Goal: Information Seeking & Learning: Learn about a topic

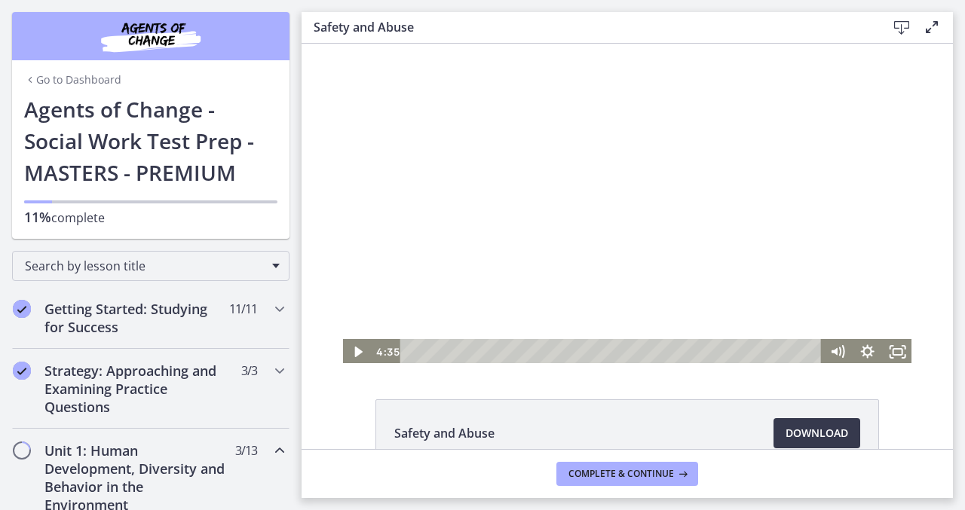
click at [582, 184] on div at bounding box center [626, 204] width 571 height 321
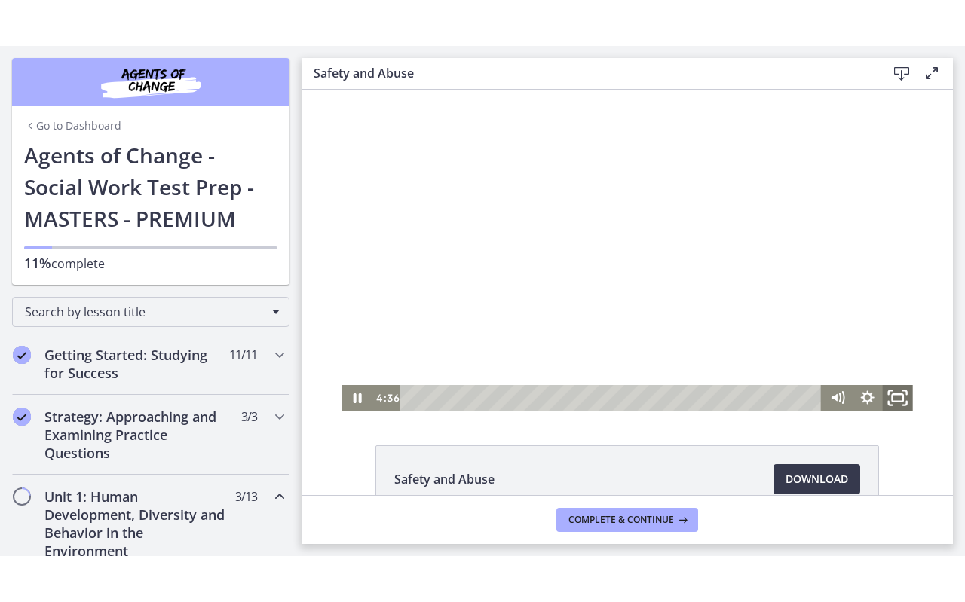
click at [897, 398] on icon "Fullscreen" at bounding box center [898, 398] width 36 height 31
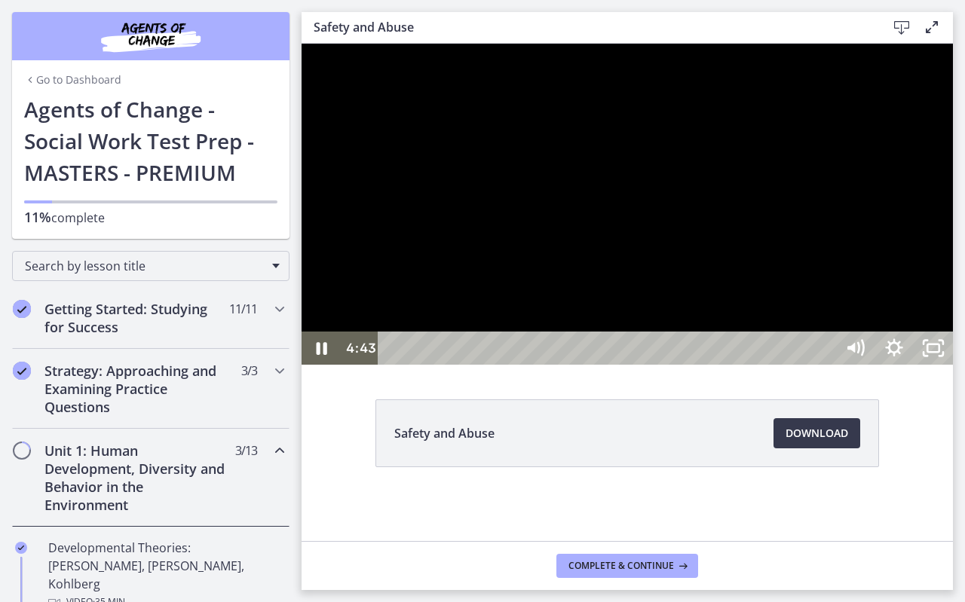
click at [953, 365] on div at bounding box center [626, 204] width 651 height 321
click at [301, 44] on button "Play Video: ctrt98fh120s72qirkmg.mp4" at bounding box center [301, 44] width 1 height 1
click at [526, 365] on div at bounding box center [626, 204] width 651 height 321
click at [717, 365] on div at bounding box center [626, 204] width 651 height 321
click at [691, 346] on div at bounding box center [626, 204] width 651 height 321
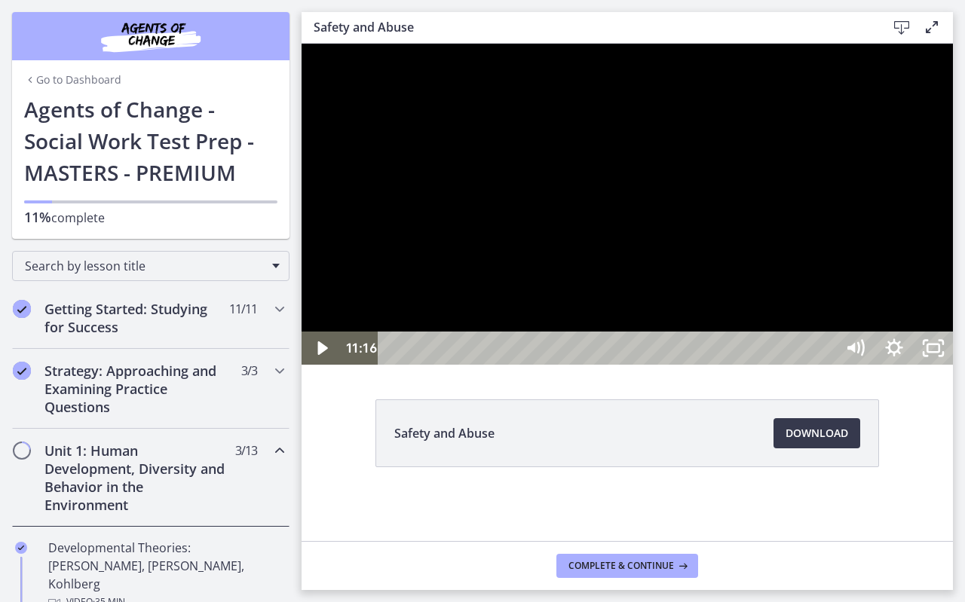
click at [301, 44] on button "Play Video: ctrt98fh120s72qirkmg.mp4" at bounding box center [301, 44] width 1 height 1
click at [630, 265] on div at bounding box center [626, 204] width 651 height 321
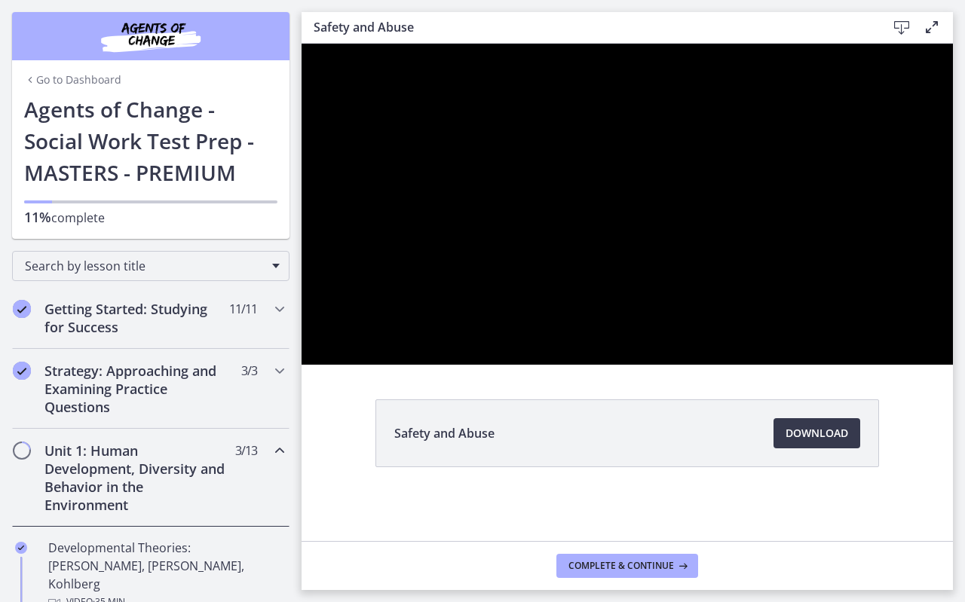
click at [301, 44] on button "Play Video: ctrt98fh120s72qirkmg.mp4" at bounding box center [301, 44] width 1 height 1
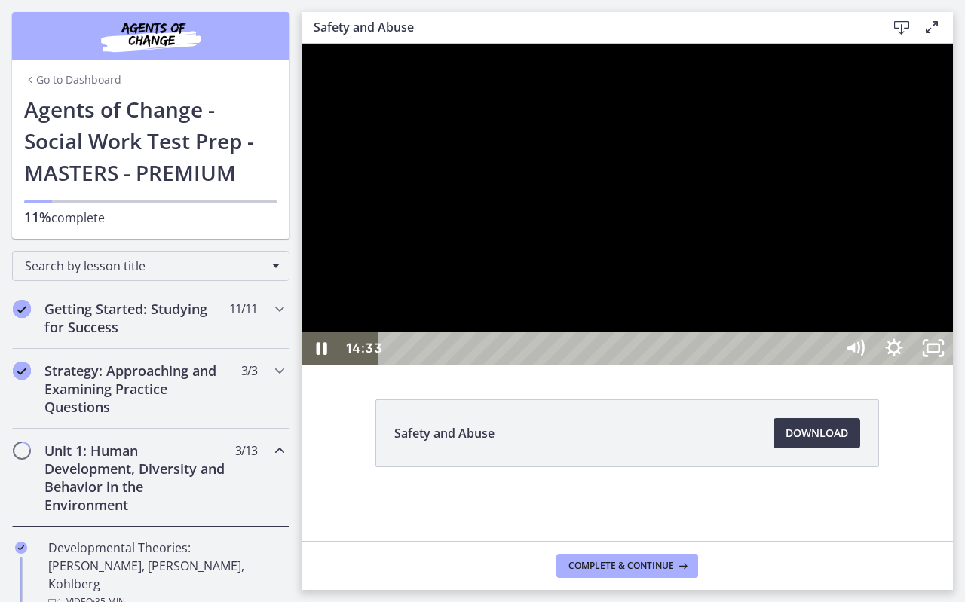
click at [332, 196] on div at bounding box center [626, 204] width 651 height 321
click at [301, 44] on button "Play Video: ctrt98fh120s72qirkmg.mp4" at bounding box center [301, 44] width 1 height 1
click at [406, 214] on div at bounding box center [626, 204] width 651 height 321
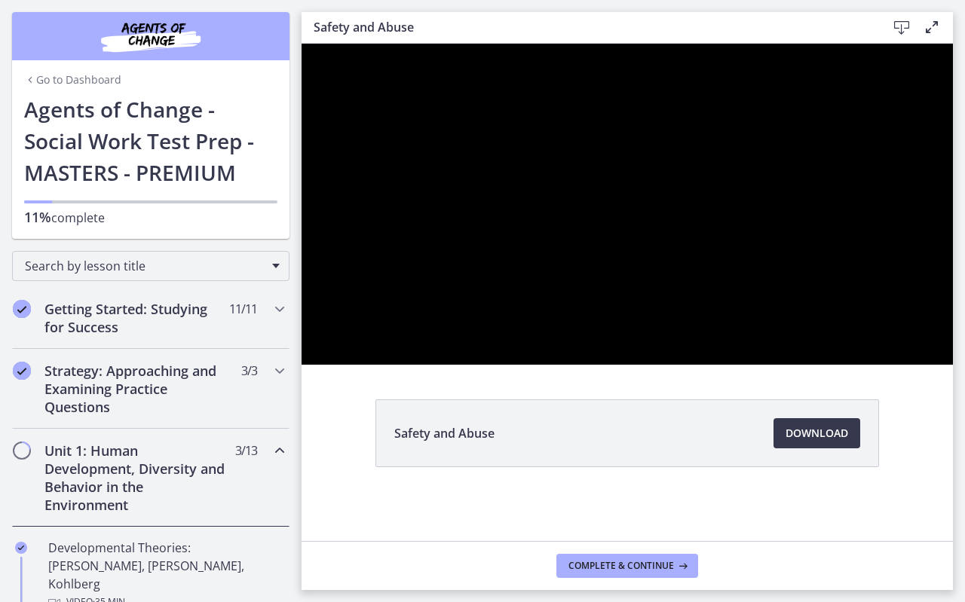
click at [406, 214] on div at bounding box center [626, 204] width 651 height 321
click at [301, 44] on button "Play Video: ctrt98fh120s72qirkmg.mp4" at bounding box center [301, 44] width 1 height 1
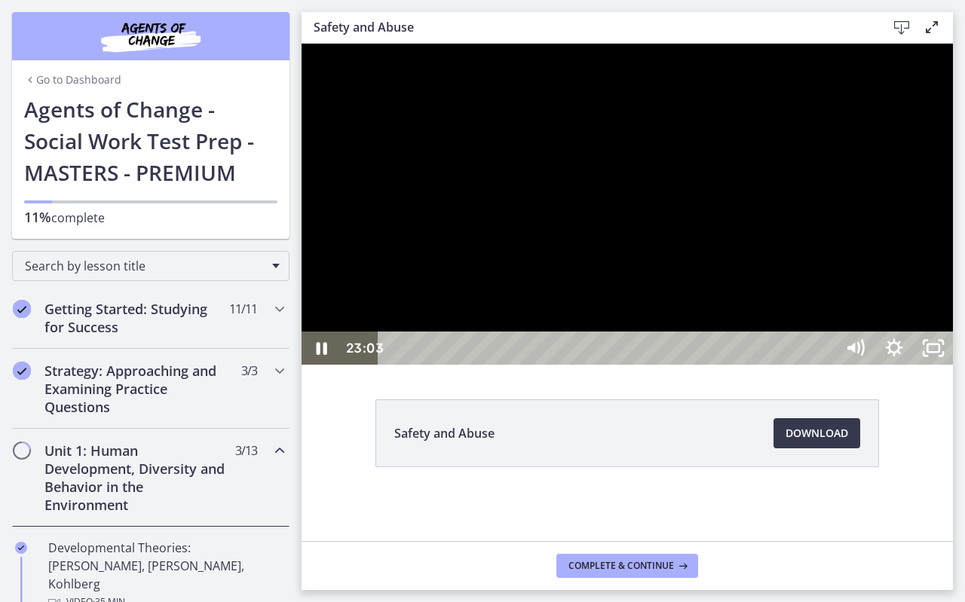
click at [502, 184] on div at bounding box center [626, 204] width 651 height 321
click at [301, 44] on button "Play Video: ctrt98fh120s72qirkmg.mp4" at bounding box center [301, 44] width 1 height 1
click at [421, 177] on div at bounding box center [626, 204] width 651 height 321
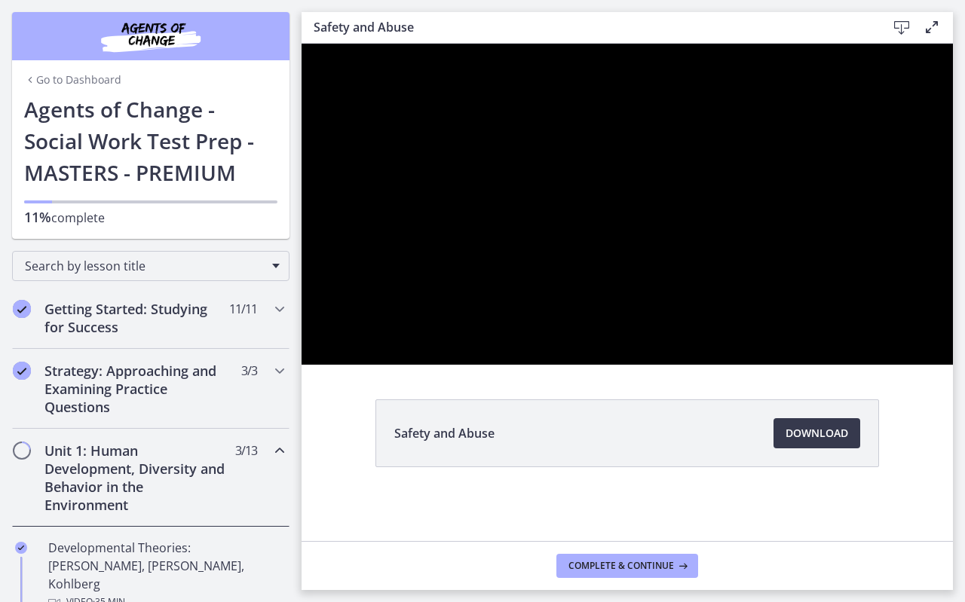
click at [301, 44] on button "Play Video: ctrt98fh120s72qirkmg.mp4" at bounding box center [301, 44] width 1 height 1
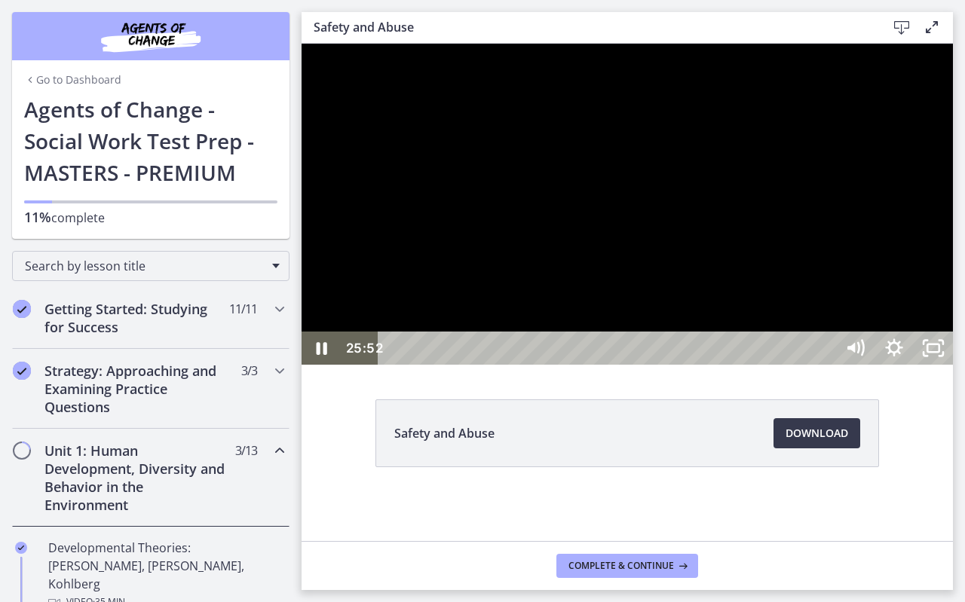
click at [825, 365] on div "25:27" at bounding box center [608, 348] width 433 height 33
click at [942, 321] on div at bounding box center [626, 204] width 651 height 321
click at [301, 44] on button "Play Video: ctrt98fh120s72qirkmg.mp4" at bounding box center [301, 44] width 1 height 1
click at [730, 317] on div at bounding box center [626, 204] width 651 height 321
click at [713, 316] on div at bounding box center [626, 204] width 651 height 321
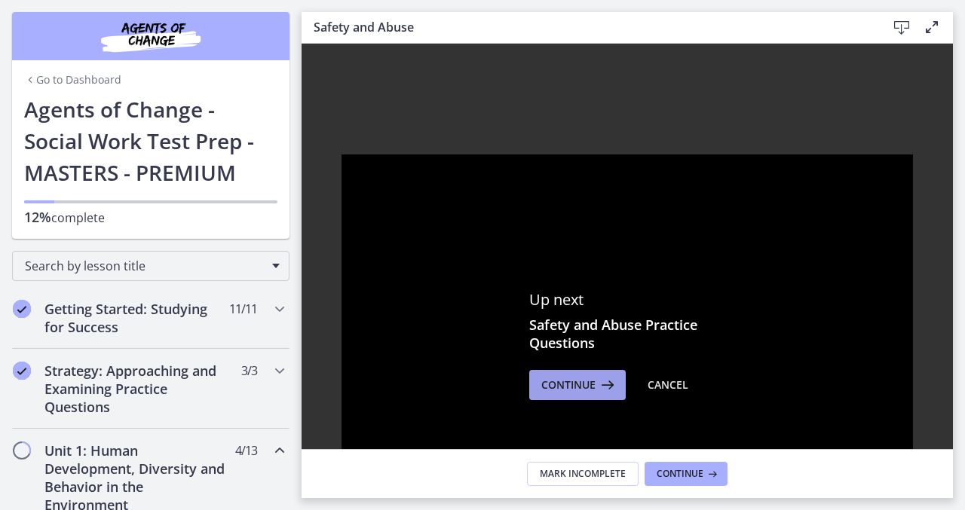
click at [581, 383] on span "Continue" at bounding box center [568, 385] width 54 height 18
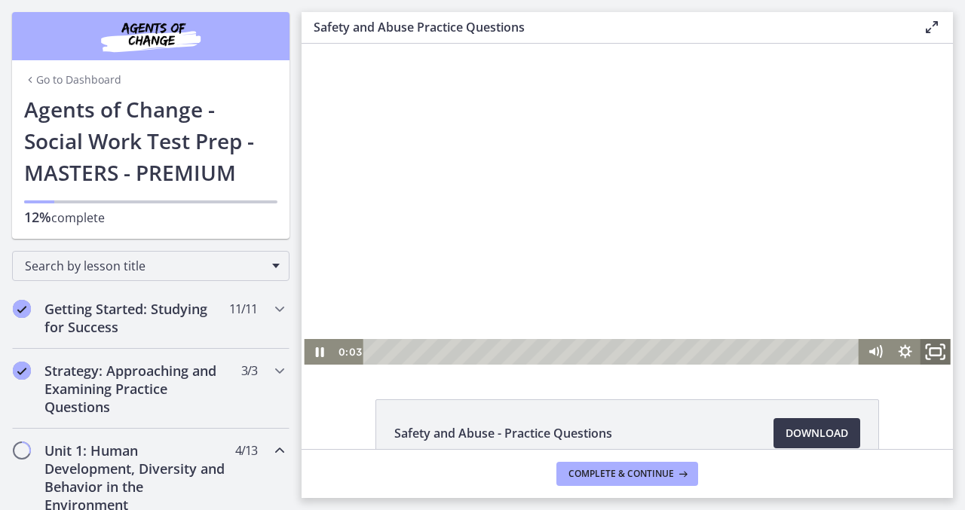
click at [937, 353] on icon "Fullscreen" at bounding box center [935, 352] width 36 height 31
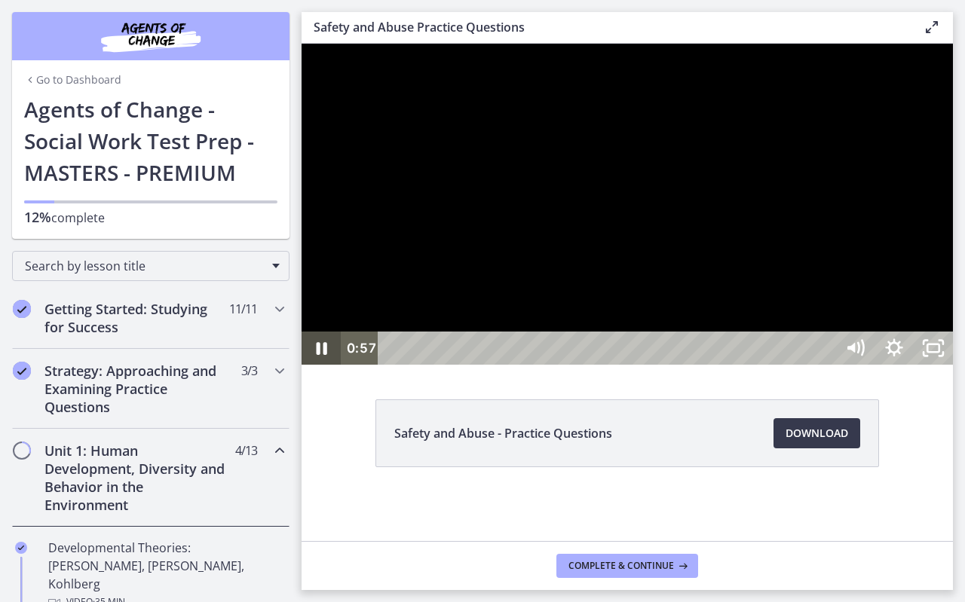
click at [325, 355] on icon "Pause" at bounding box center [322, 348] width 11 height 13
click at [320, 369] on icon "Play Video" at bounding box center [322, 349] width 47 height 40
click at [395, 352] on div at bounding box center [626, 204] width 651 height 321
click at [337, 365] on div at bounding box center [626, 204] width 651 height 321
click at [418, 318] on div at bounding box center [626, 204] width 651 height 321
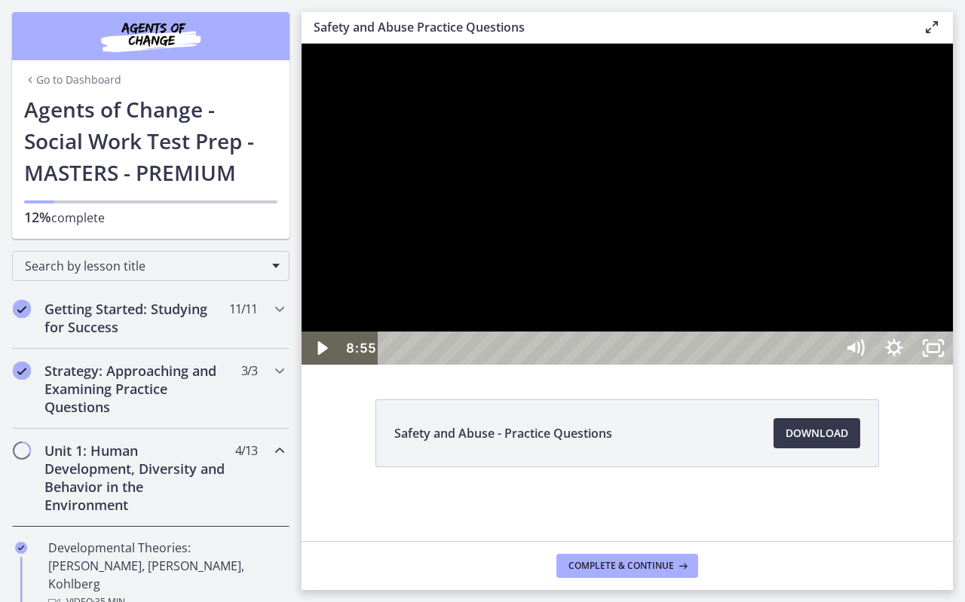
click at [418, 318] on div at bounding box center [626, 204] width 651 height 321
click at [442, 317] on div at bounding box center [626, 204] width 651 height 321
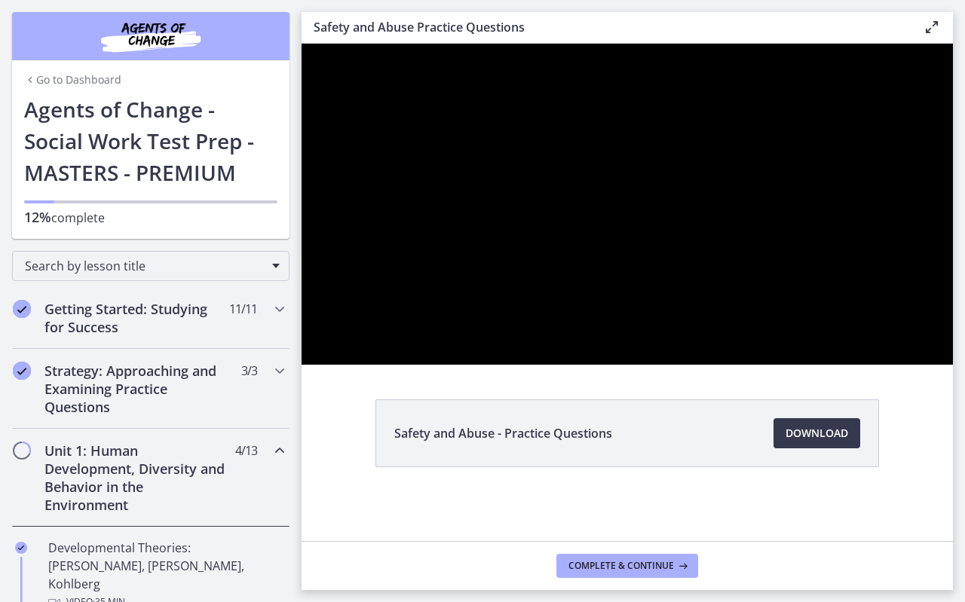
click at [442, 317] on div at bounding box center [626, 204] width 651 height 321
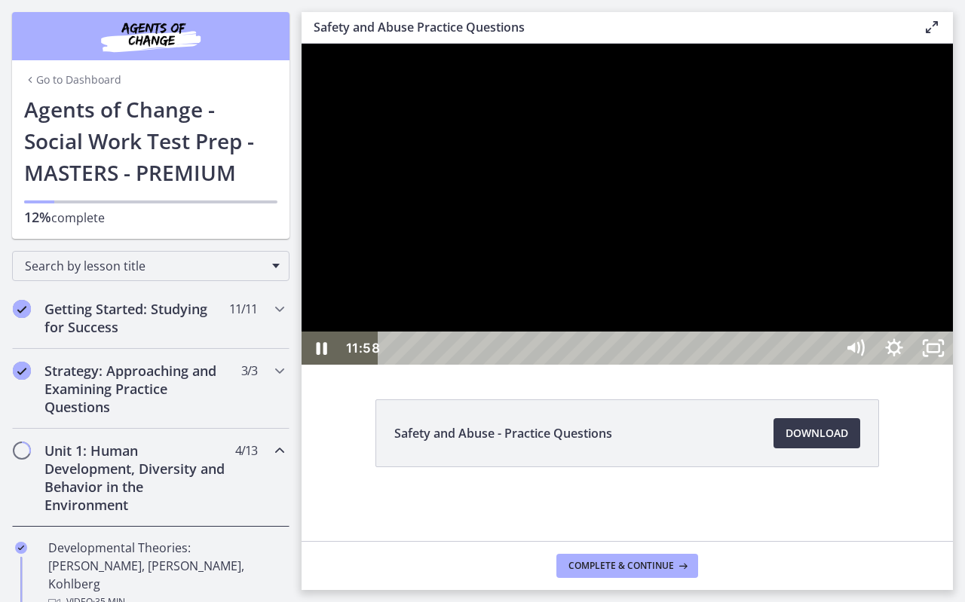
click at [463, 318] on div at bounding box center [626, 204] width 651 height 321
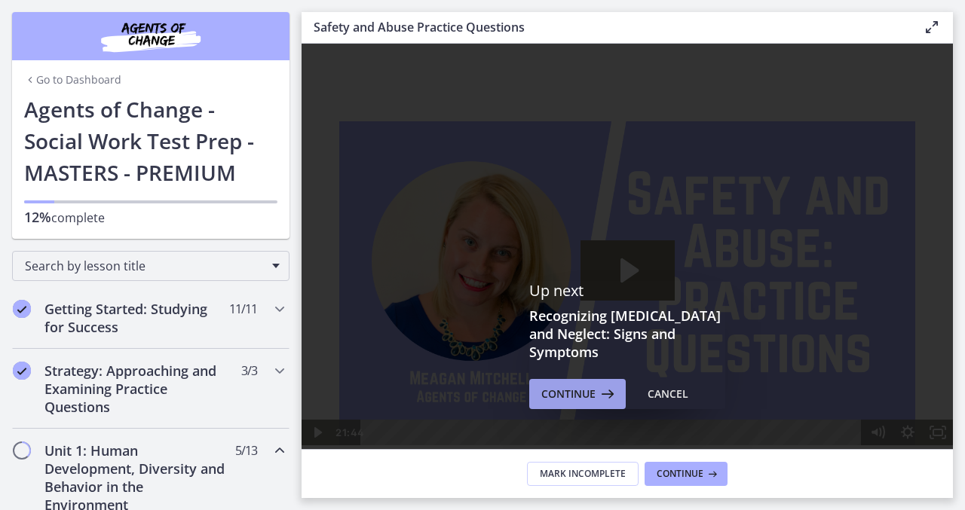
click at [561, 385] on span "Continue" at bounding box center [568, 394] width 54 height 18
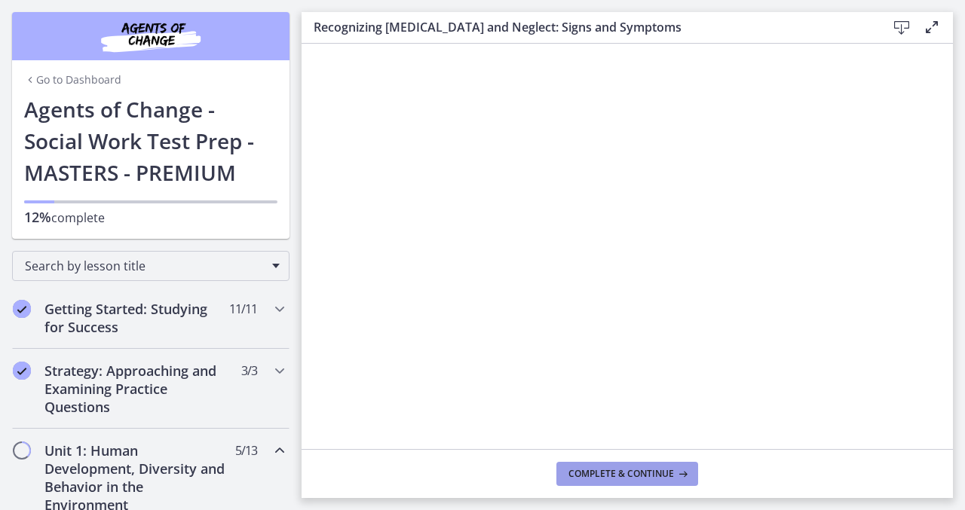
click at [614, 477] on span "Complete & continue" at bounding box center [621, 474] width 106 height 12
click at [596, 477] on span "Complete & continue" at bounding box center [621, 474] width 106 height 12
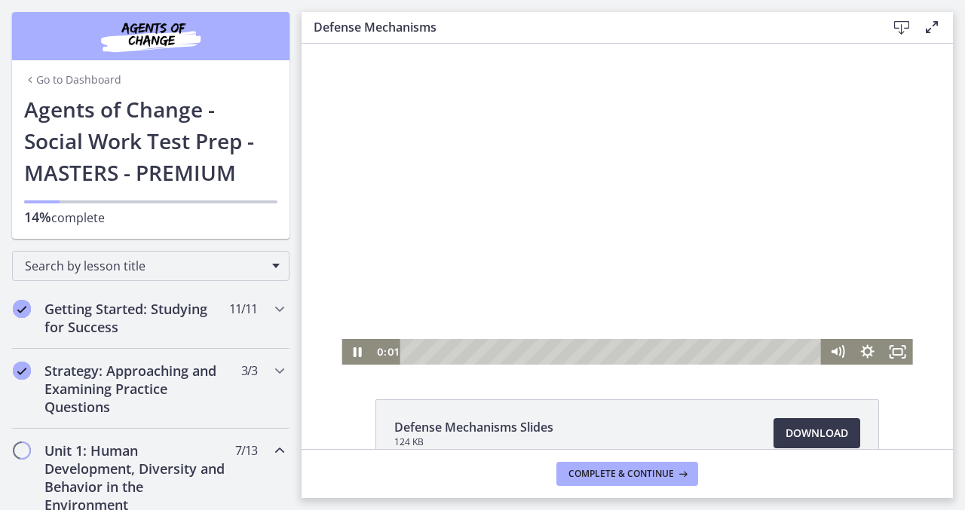
click at [436, 294] on div at bounding box center [626, 204] width 571 height 321
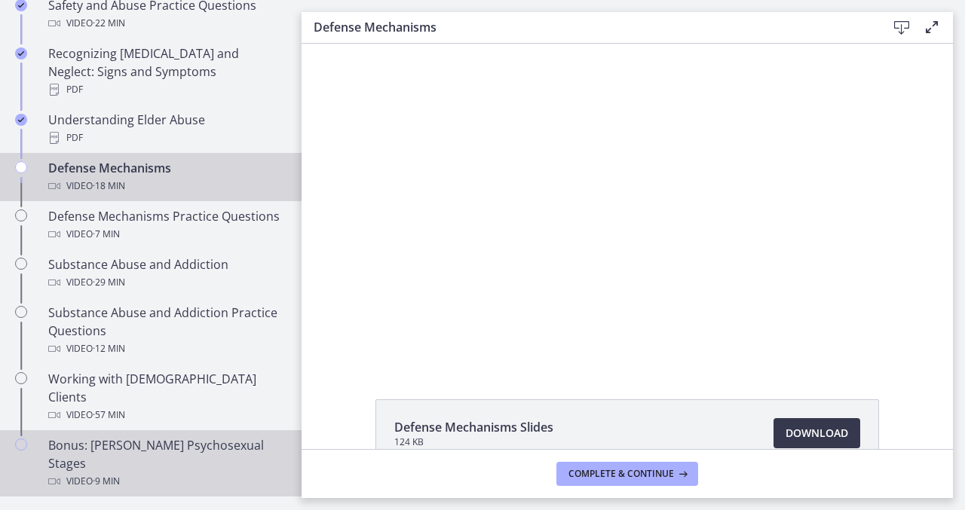
scroll to position [805, 0]
